Goal: Information Seeking & Learning: Learn about a topic

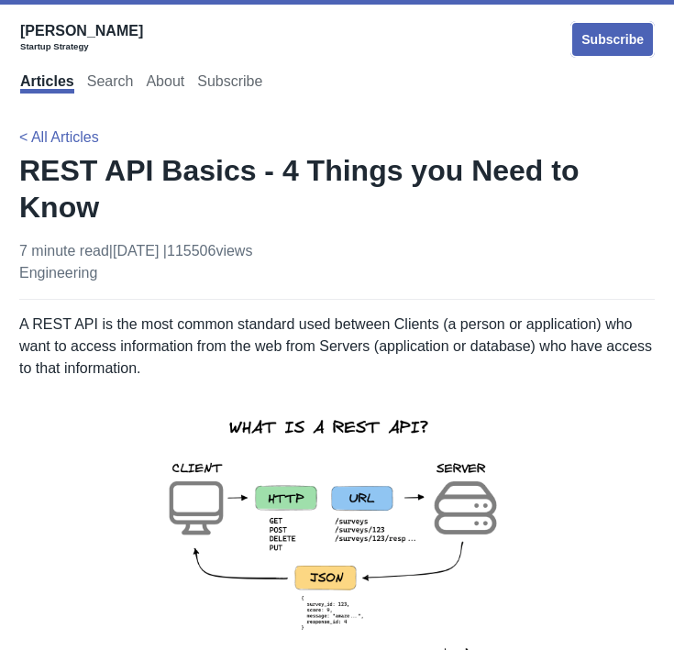
click at [540, 61] on div "[PERSON_NAME] Startup Strategy Subscribe" at bounding box center [337, 40] width 635 height 44
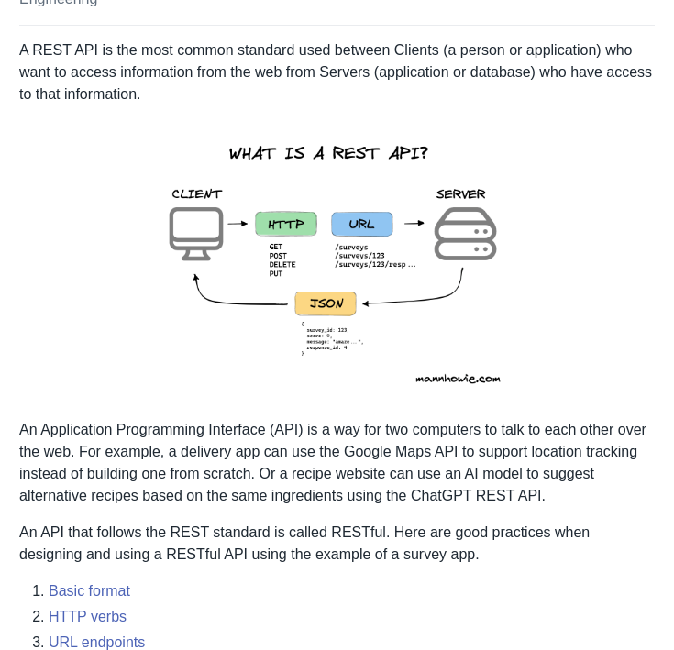
scroll to position [275, 0]
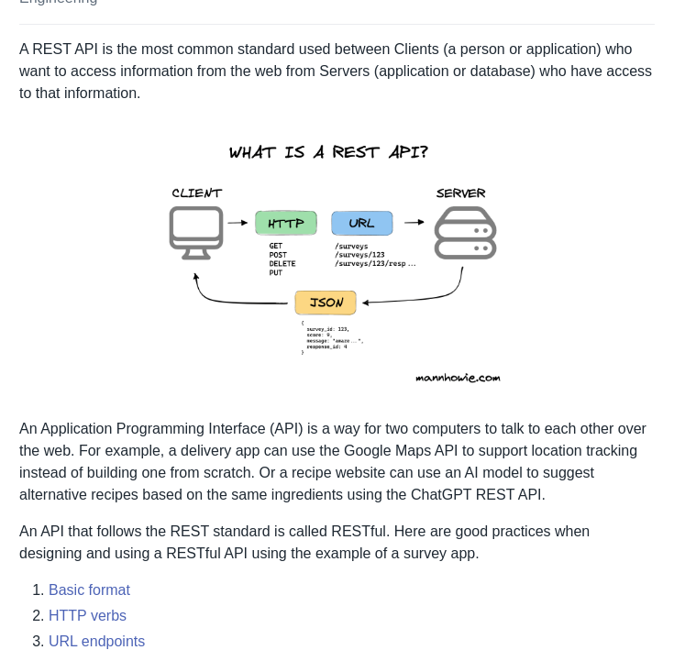
click at [322, 217] on img at bounding box center [337, 261] width 402 height 284
click at [339, 302] on img at bounding box center [337, 261] width 402 height 284
click at [533, 267] on img at bounding box center [337, 261] width 402 height 284
click at [371, 266] on img at bounding box center [337, 261] width 402 height 284
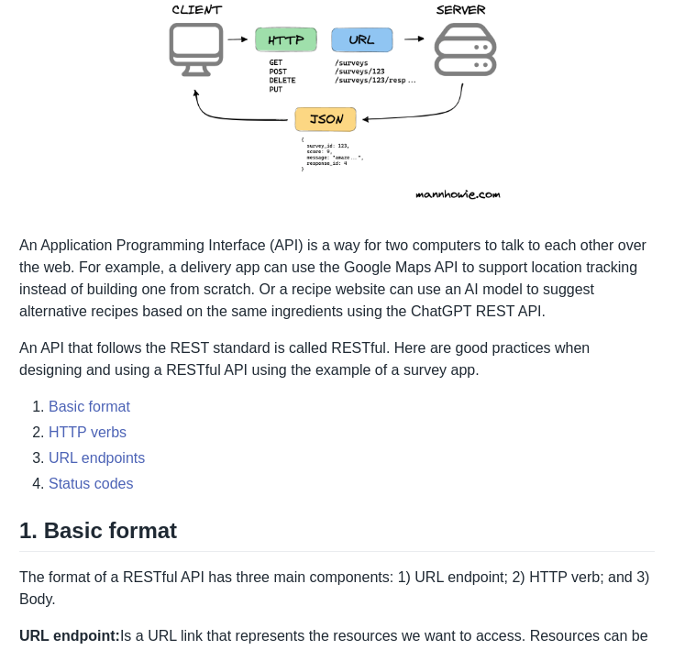
scroll to position [367, 0]
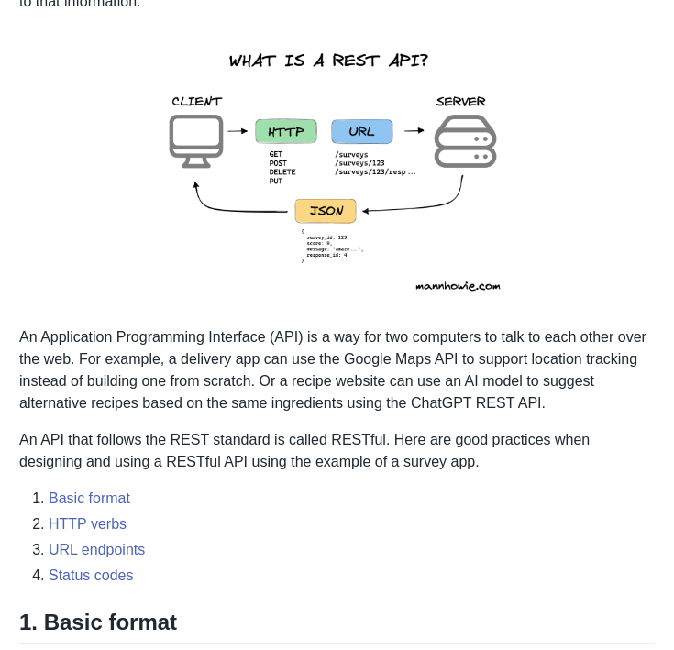
click at [417, 361] on p "An Application Programming Interface (API) is a way for two computers to talk t…" at bounding box center [336, 370] width 635 height 88
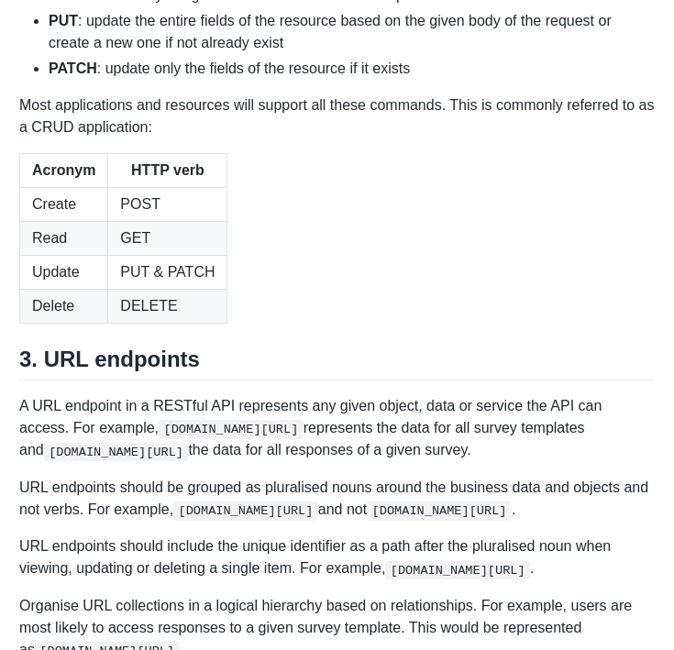
scroll to position [2017, 0]
drag, startPoint x: 502, startPoint y: 231, endPoint x: 493, endPoint y: 230, distance: 9.2
click at [174, 80] on li "PATCH : update only the fields of the resource if it exists" at bounding box center [352, 69] width 606 height 22
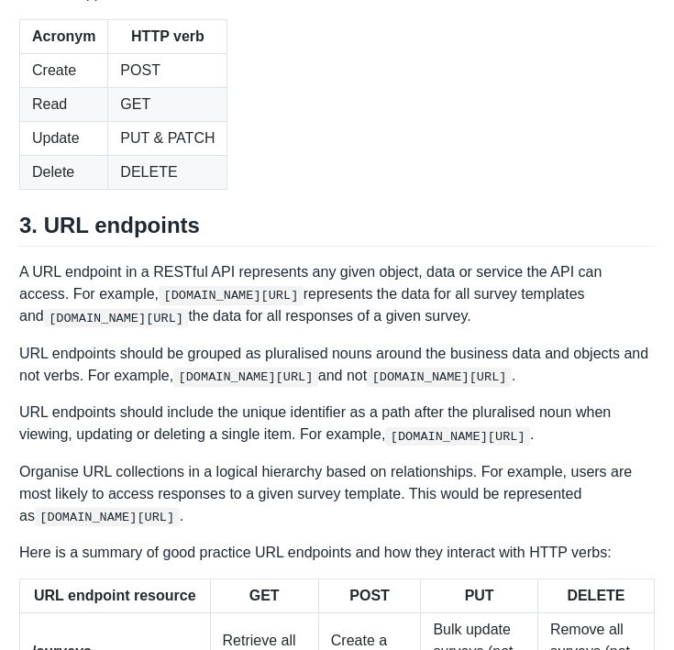
scroll to position [2201, 0]
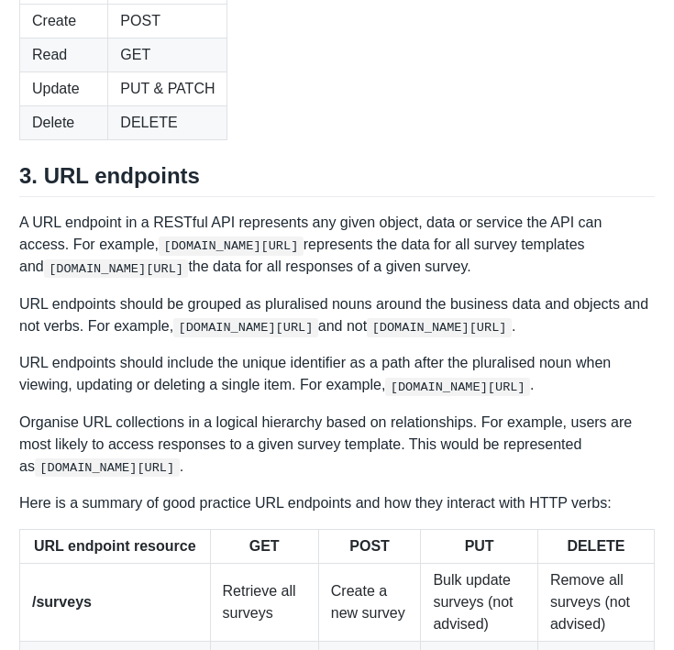
click at [187, 105] on td "PUT & PATCH" at bounding box center [167, 89] width 119 height 34
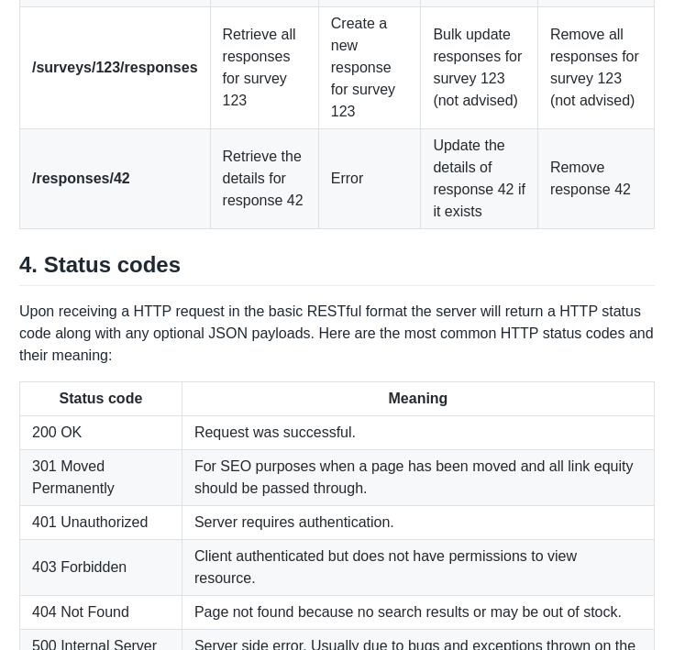
scroll to position [2934, 0]
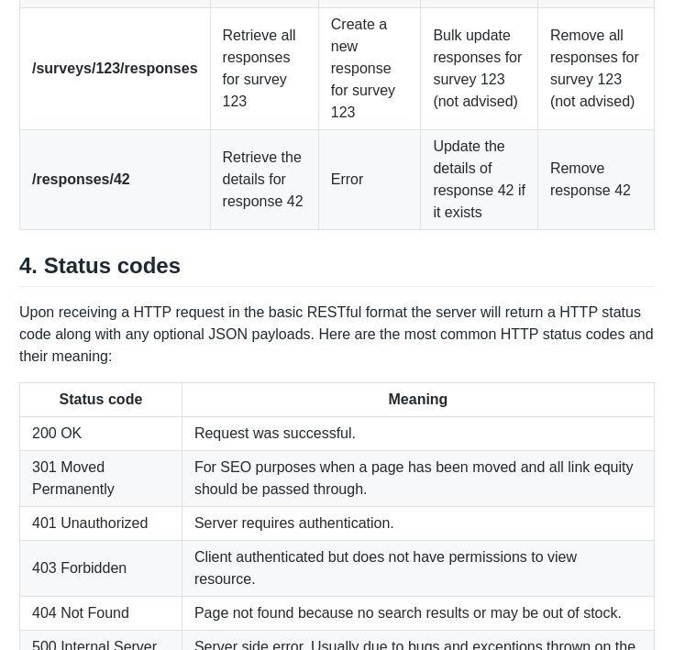
click at [154, 130] on td "/surveys/123/responses" at bounding box center [115, 69] width 191 height 122
click at [177, 230] on td "/responses/42" at bounding box center [115, 180] width 191 height 100
click at [134, 230] on td "/responses/42" at bounding box center [115, 180] width 191 height 100
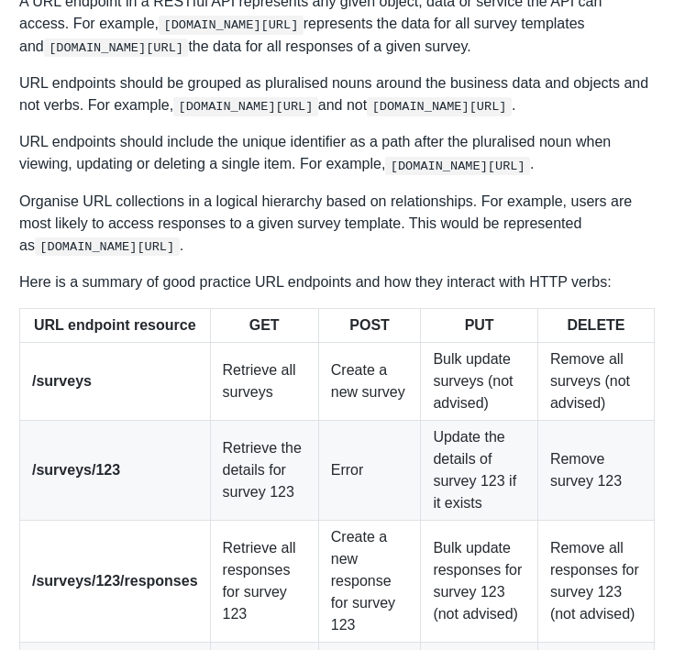
scroll to position [2604, 0]
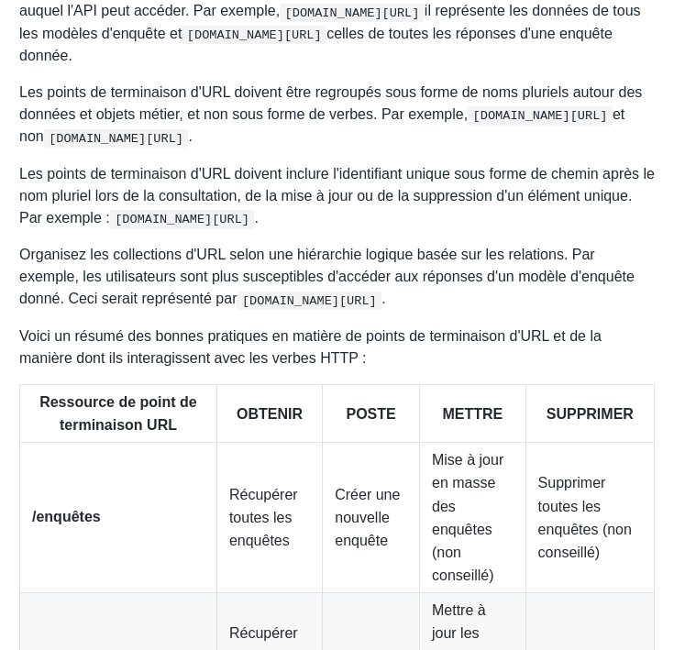
click at [394, 67] on p "Dans une API RESTful, un point de terminaison URL représente tout objet, donnée…" at bounding box center [336, 22] width 635 height 89
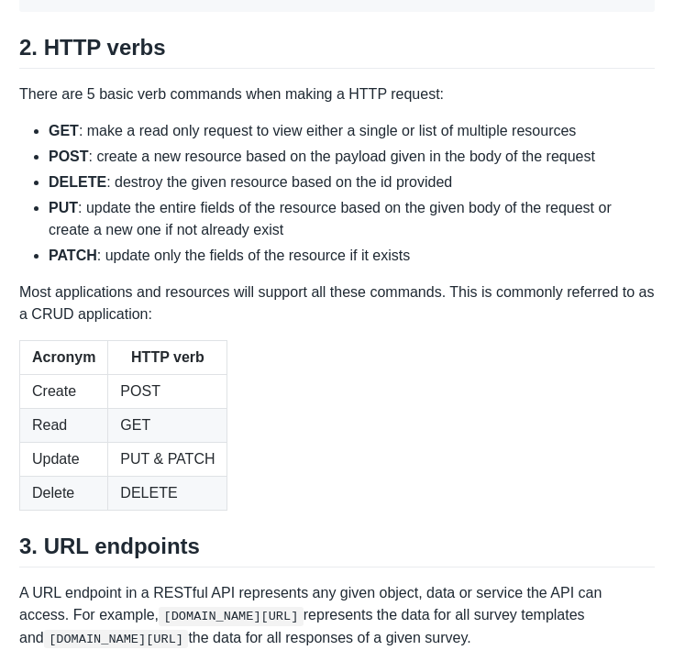
scroll to position [2020, 0]
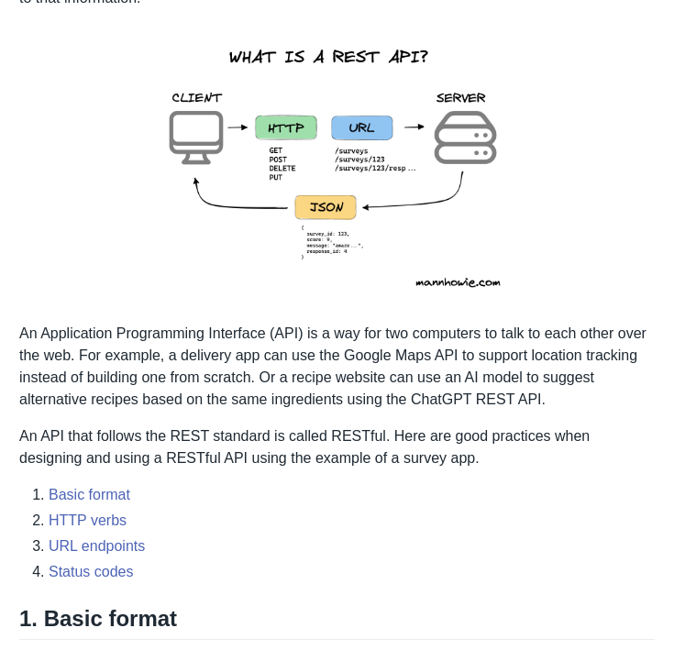
scroll to position [370, 0]
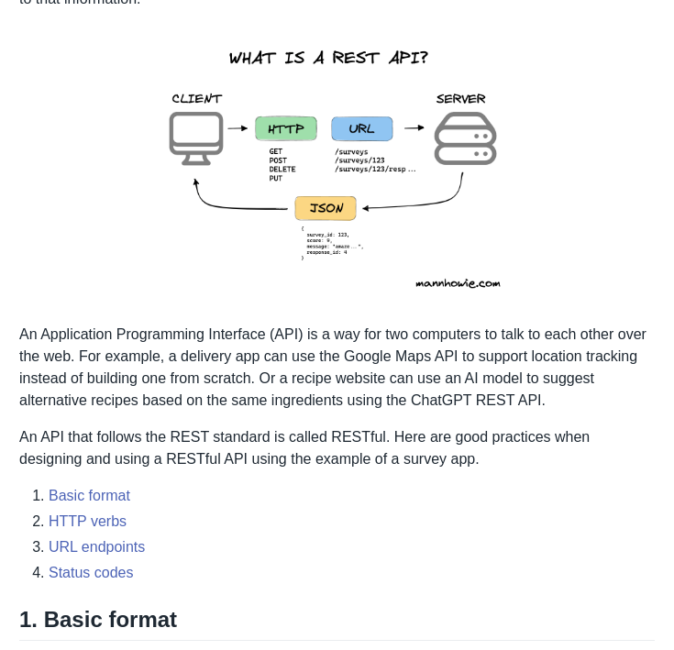
click at [336, 226] on img at bounding box center [337, 167] width 402 height 284
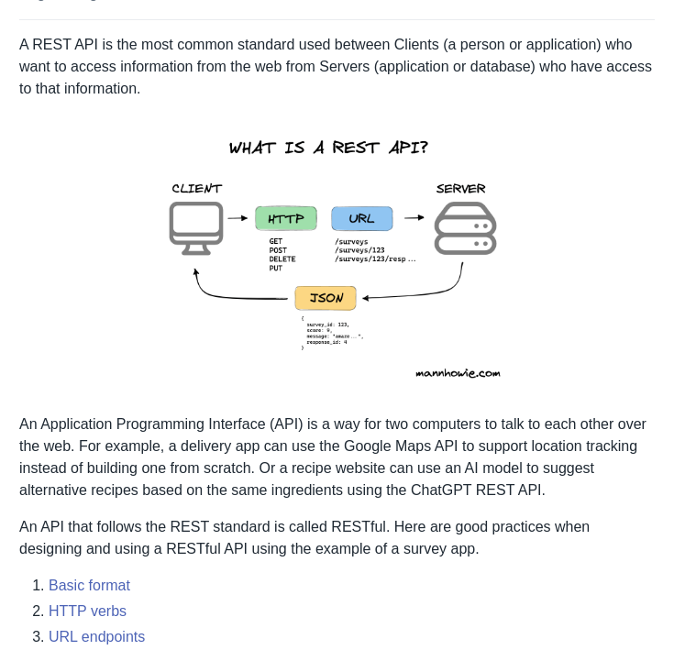
scroll to position [186, 0]
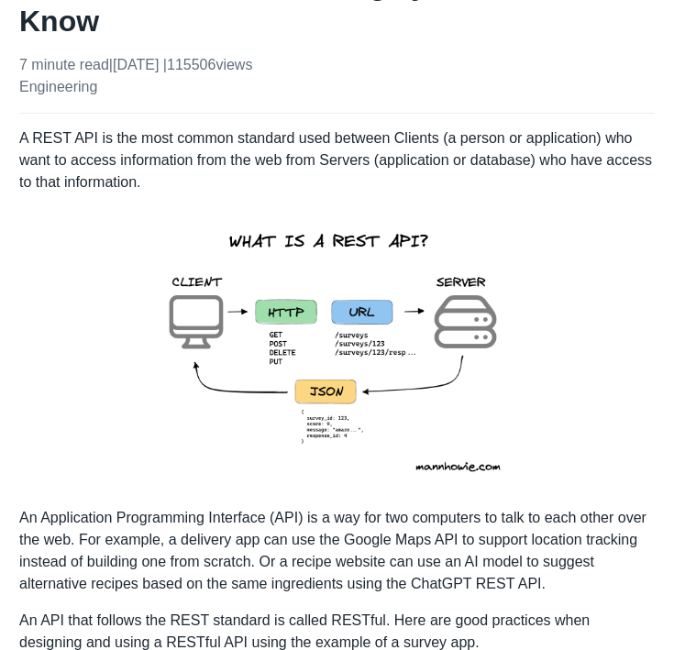
click at [406, 420] on img at bounding box center [337, 350] width 402 height 284
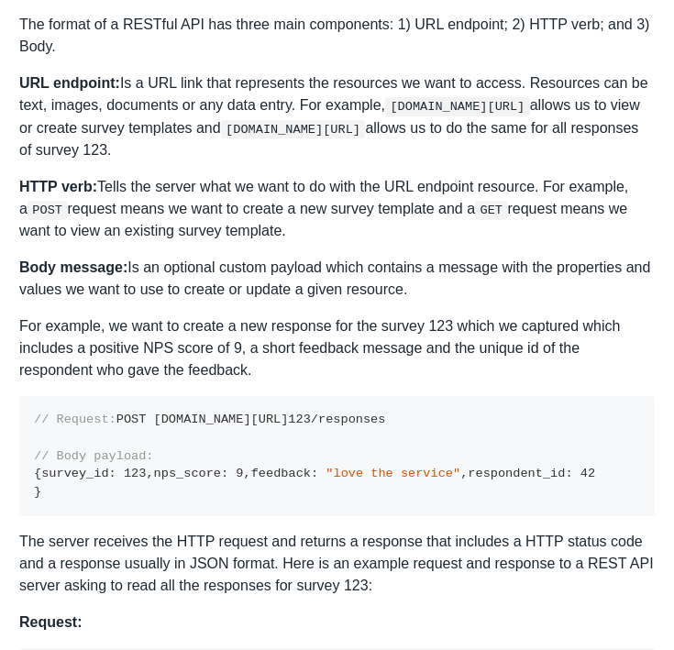
scroll to position [1048, 0]
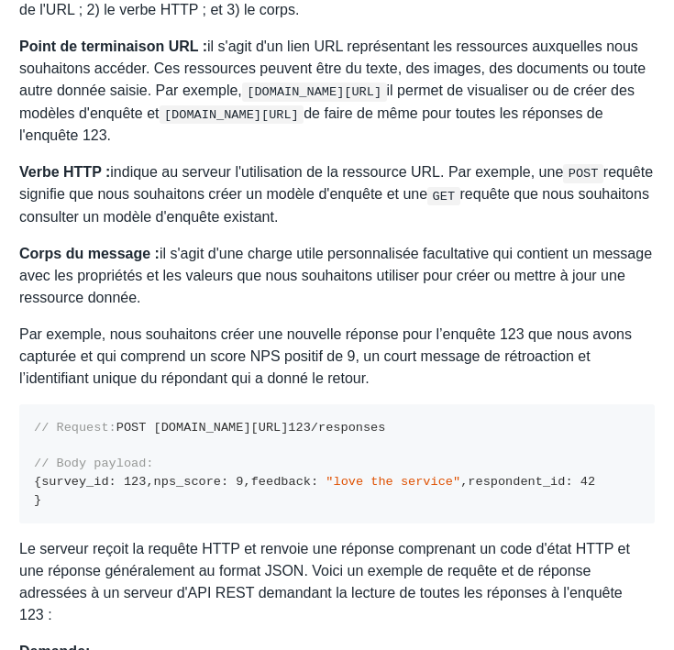
drag, startPoint x: 564, startPoint y: 1, endPoint x: 433, endPoint y: 227, distance: 261.7
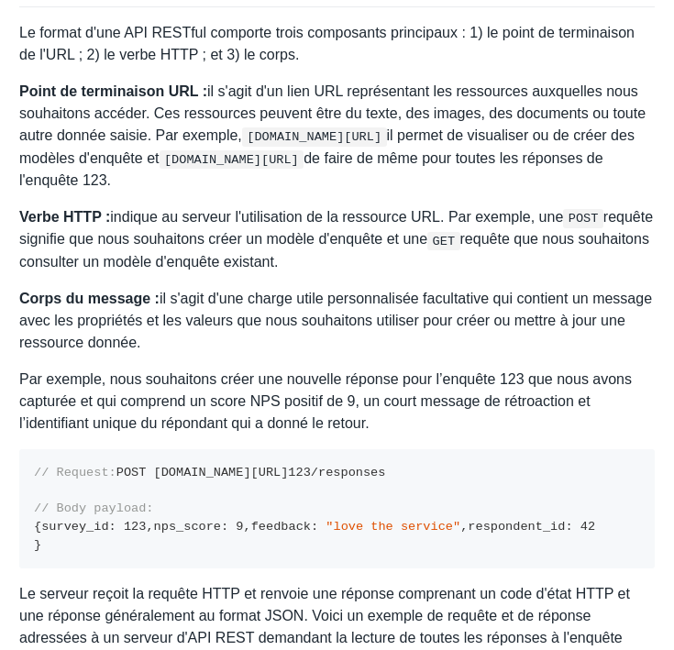
scroll to position [956, 0]
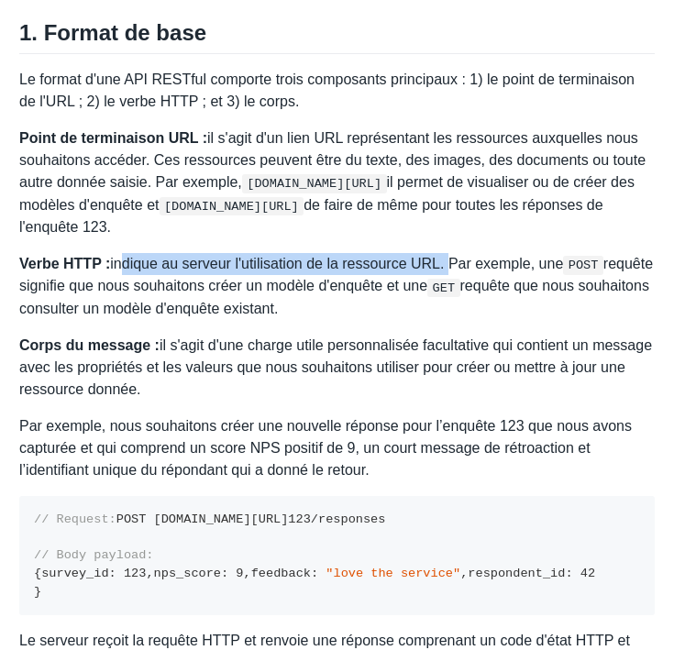
drag, startPoint x: 109, startPoint y: 265, endPoint x: 430, endPoint y: 244, distance: 321.6
copy font "indique au serveur l'utilisation de la ressource URL"
